Goal: Transaction & Acquisition: Purchase product/service

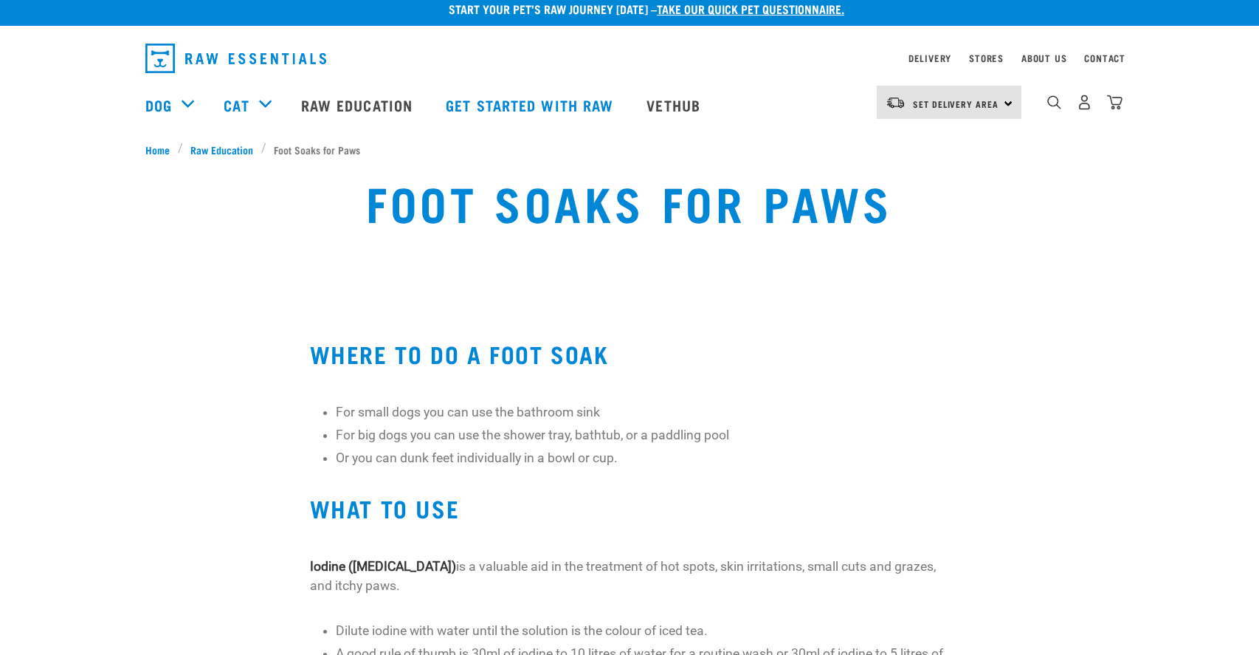
scroll to position [12, 0]
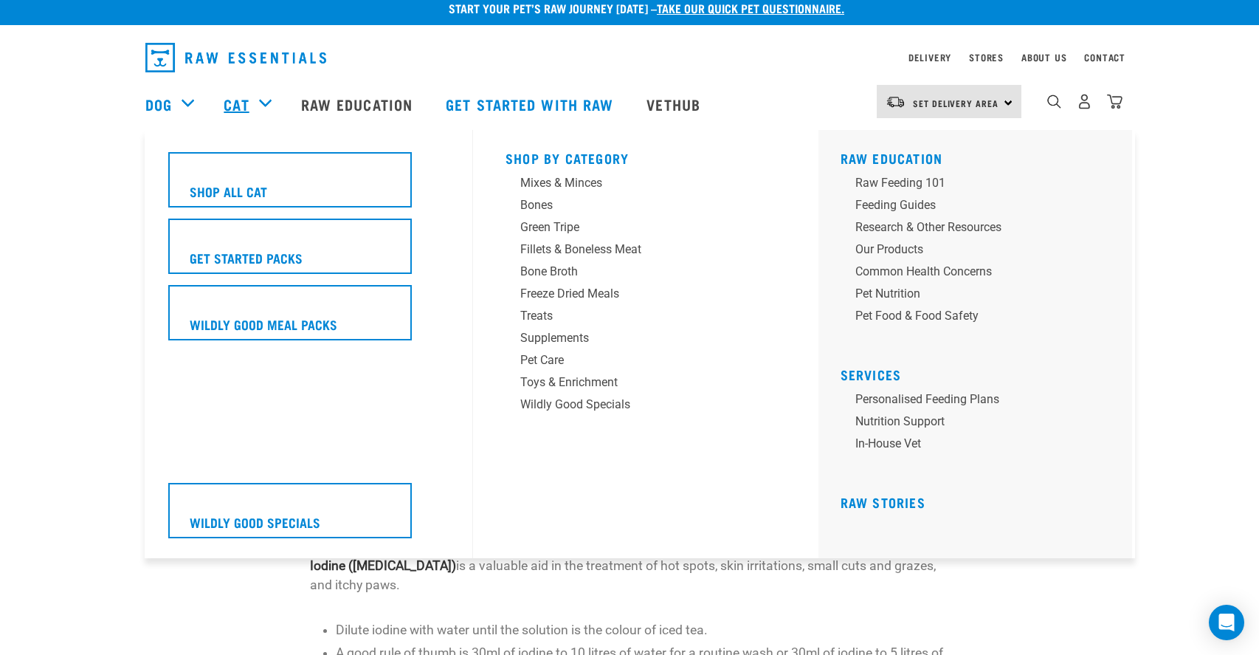
click at [242, 103] on link "Cat" at bounding box center [236, 104] width 25 height 22
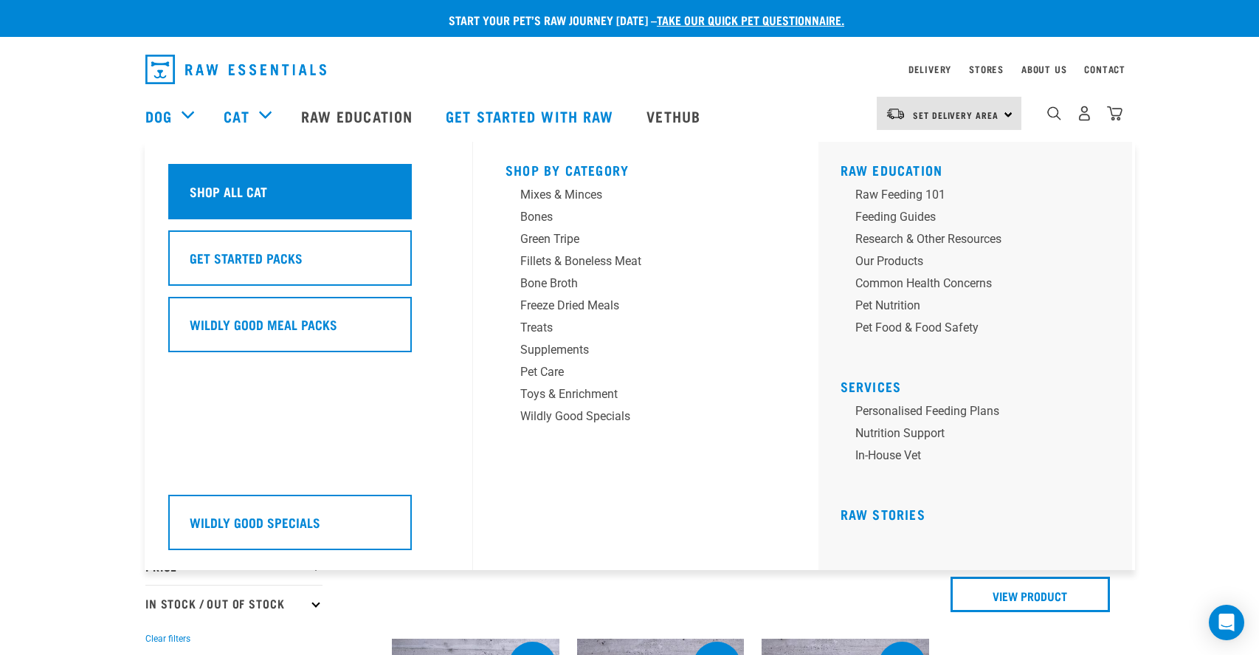
click at [249, 207] on div "Shop All Cat" at bounding box center [290, 191] width 244 height 55
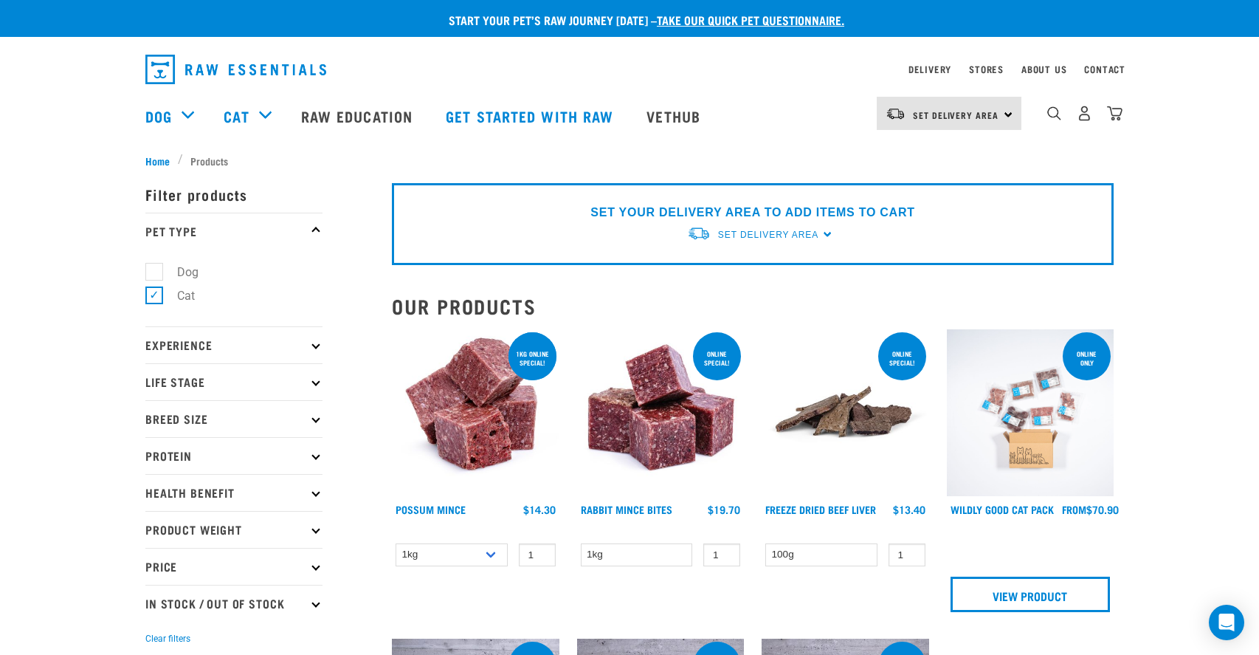
click at [182, 492] on p "Health Benefit" at bounding box center [233, 492] width 177 height 37
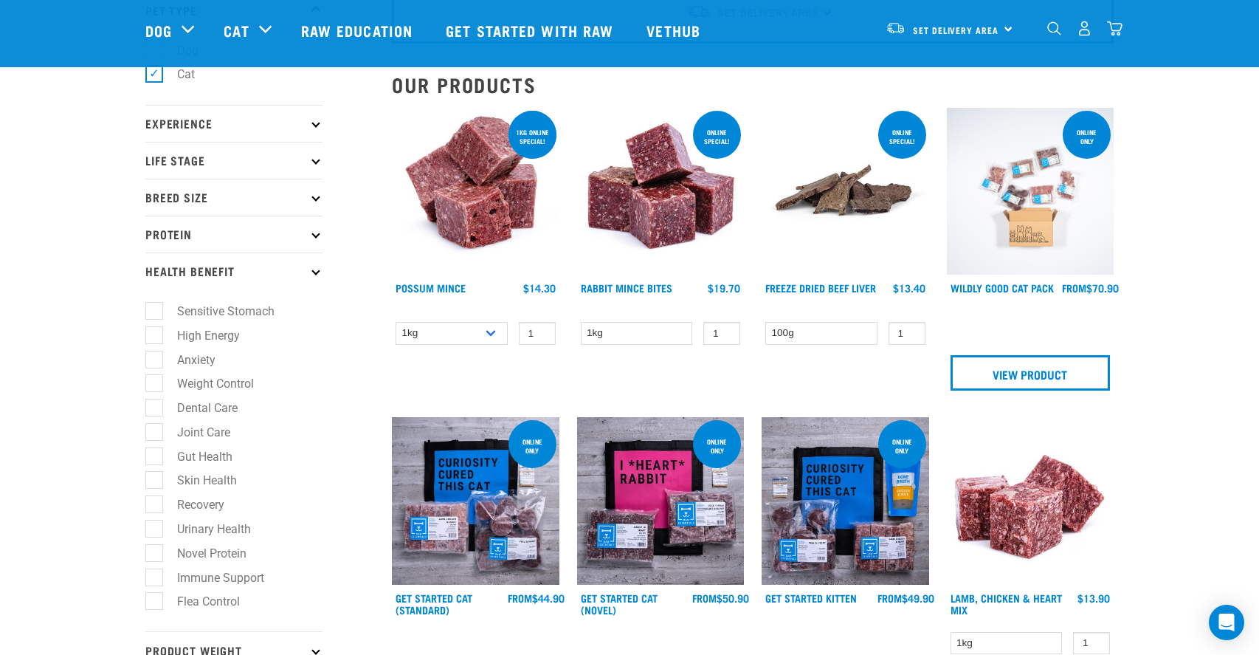
scroll to position [114, 0]
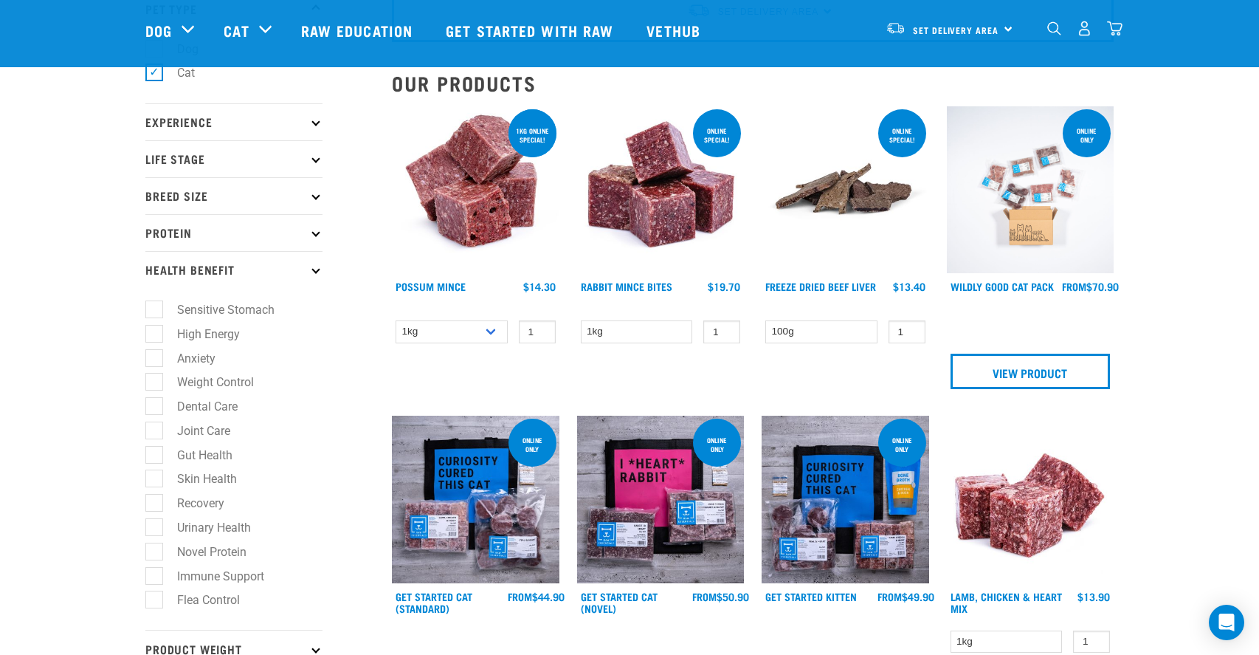
click at [218, 479] on label "Skin Health" at bounding box center [198, 478] width 89 height 18
click at [155, 479] on input "Skin Health" at bounding box center [150, 477] width 10 height 10
checkbox input "true"
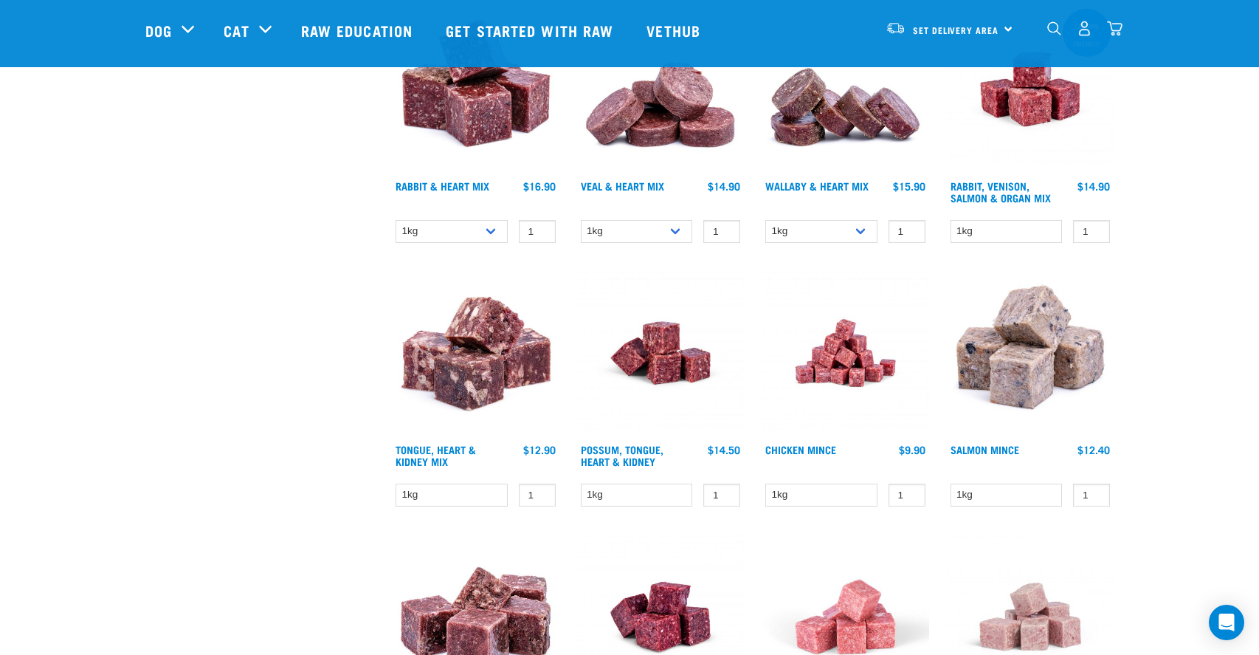
scroll to position [1099, 0]
